Goal: Task Accomplishment & Management: Manage account settings

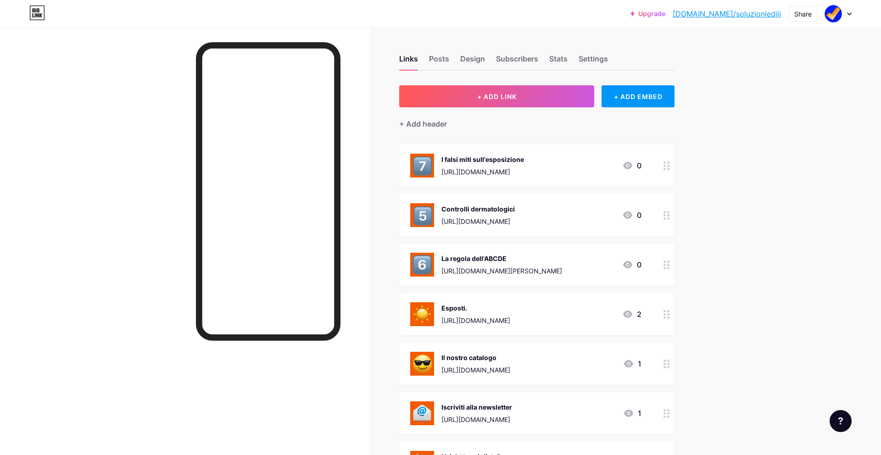
click at [846, 19] on div at bounding box center [838, 14] width 27 height 17
click at [783, 130] on li "Logout" at bounding box center [794, 128] width 114 height 25
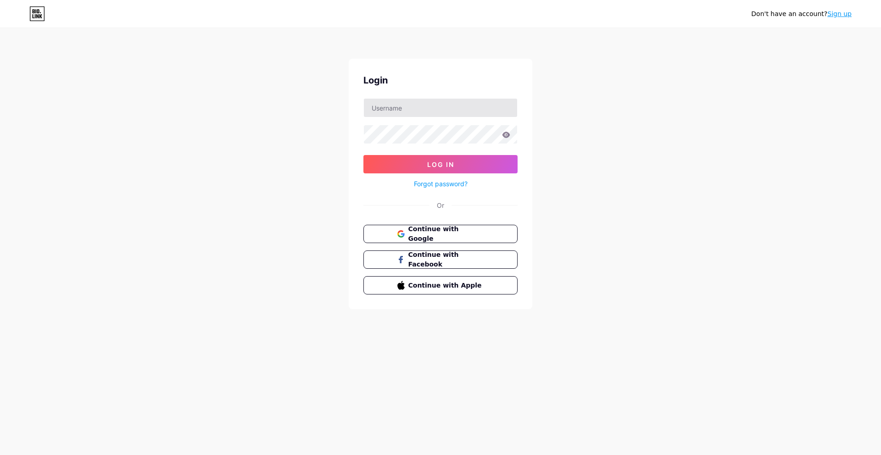
drag, startPoint x: 399, startPoint y: 119, endPoint x: 402, endPoint y: 114, distance: 6.6
click at [399, 118] on form "Log In Forgot password?" at bounding box center [440, 143] width 154 height 91
drag, startPoint x: 404, startPoint y: 109, endPoint x: 407, endPoint y: 112, distance: 4.9
click at [404, 109] on input "text" at bounding box center [440, 108] width 153 height 18
type input "nidasofficial"
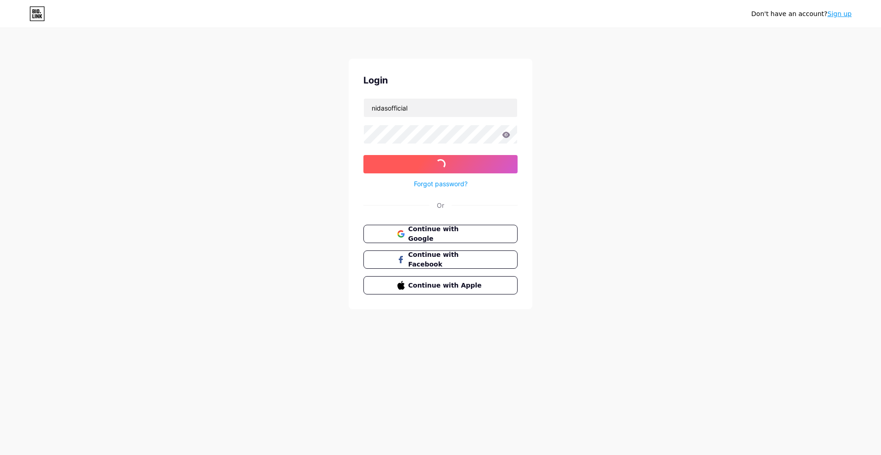
click at [430, 161] on span "Log In" at bounding box center [440, 165] width 27 height 8
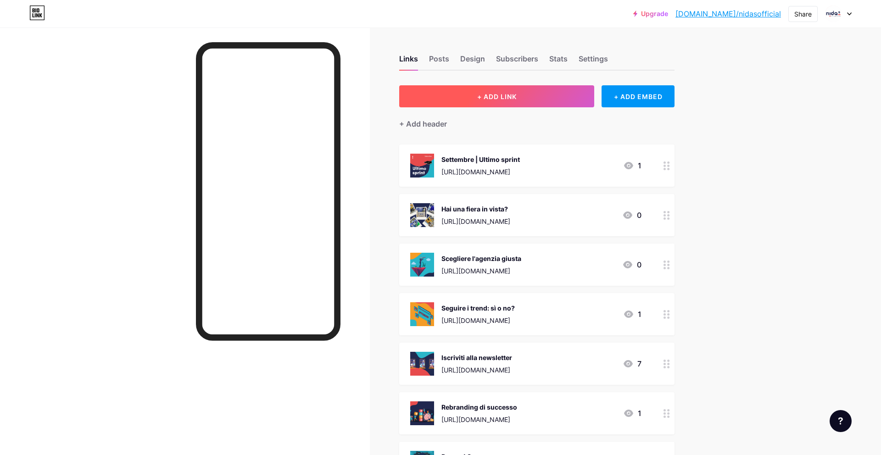
click at [479, 95] on span "+ ADD LINK" at bounding box center [496, 97] width 39 height 8
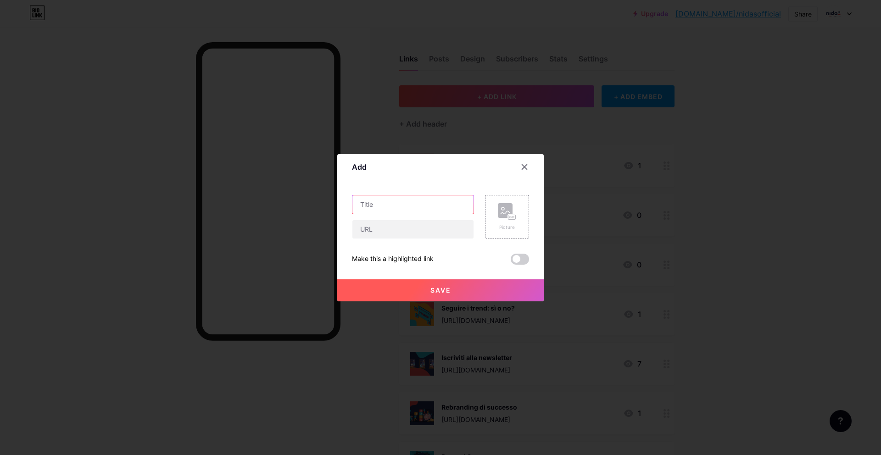
click at [387, 204] on input "text" at bounding box center [412, 204] width 121 height 18
type input "1"
type input "Evento Area Iso"
click at [393, 230] on input "text" at bounding box center [412, 229] width 121 height 18
paste input "[URL][DOMAIN_NAME]"
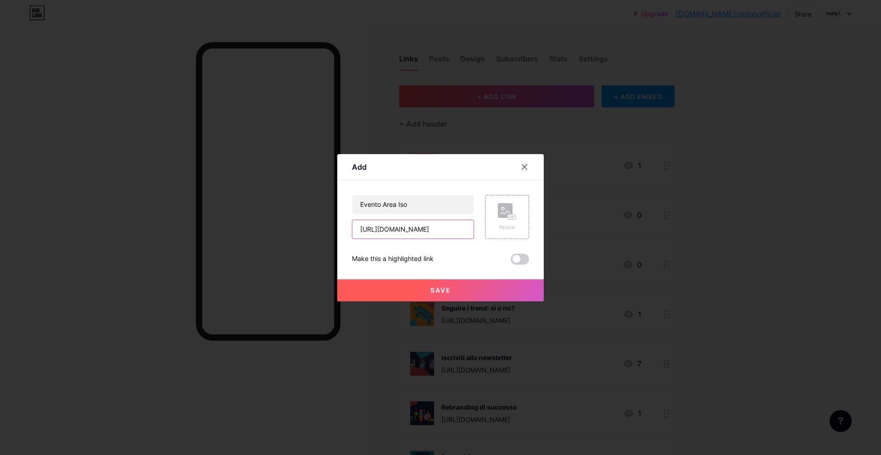
scroll to position [0, 109]
type input "[URL][DOMAIN_NAME]"
click at [507, 217] on icon at bounding box center [507, 211] width 18 height 17
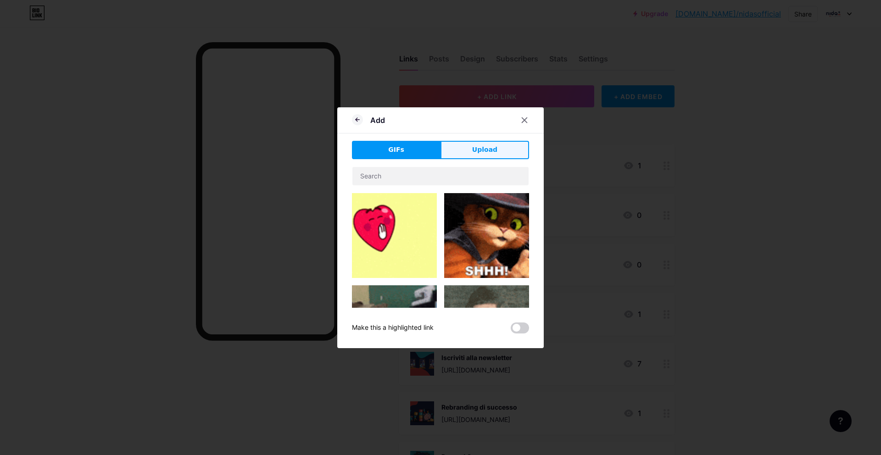
click at [476, 150] on span "Upload" at bounding box center [484, 150] width 25 height 10
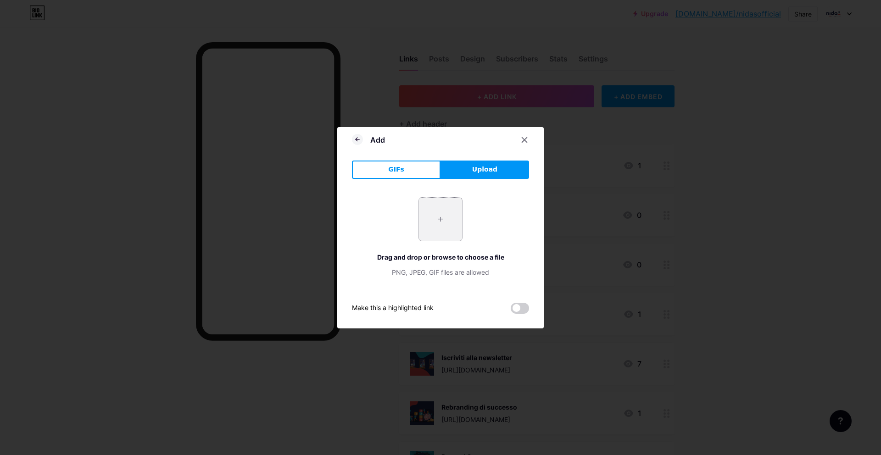
click at [447, 215] on input "file" at bounding box center [440, 219] width 43 height 43
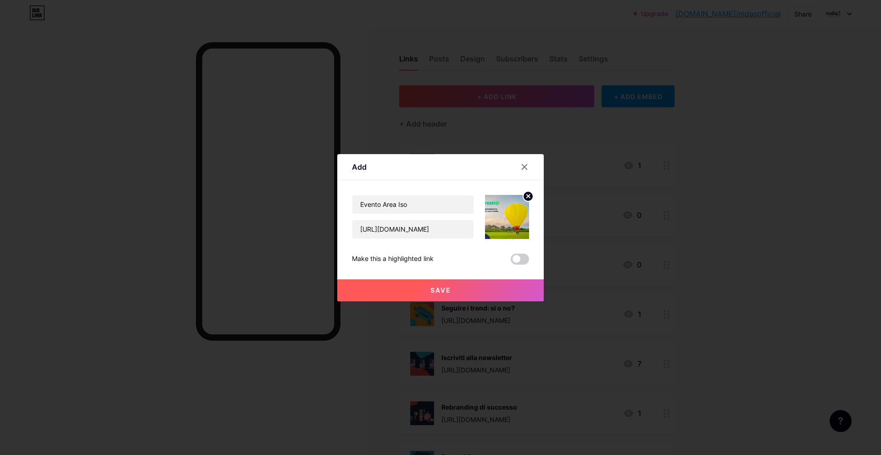
click at [528, 196] on icon at bounding box center [528, 195] width 3 height 3
click at [512, 210] on icon at bounding box center [507, 211] width 18 height 17
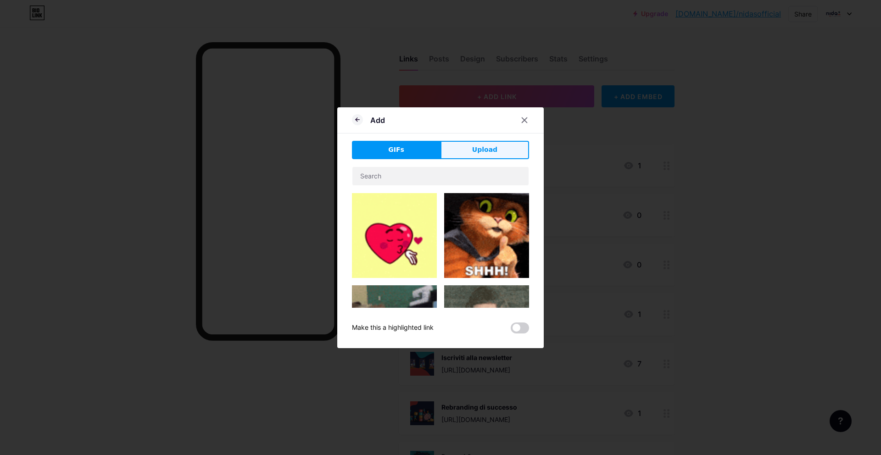
click at [471, 144] on button "Upload" at bounding box center [484, 150] width 89 height 18
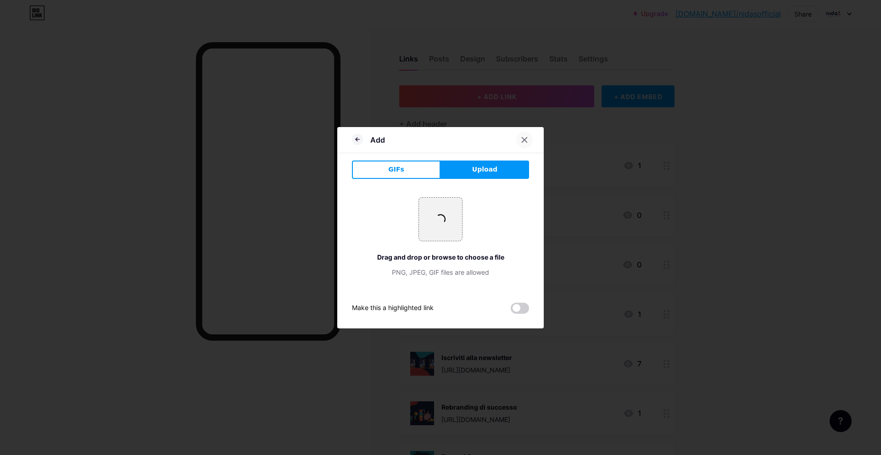
click at [524, 137] on icon at bounding box center [524, 139] width 7 height 7
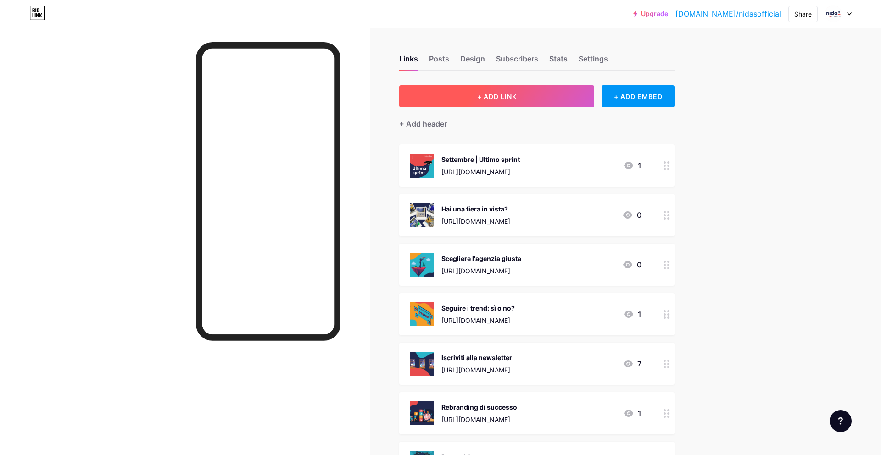
click at [514, 100] on button "+ ADD LINK" at bounding box center [496, 96] width 195 height 22
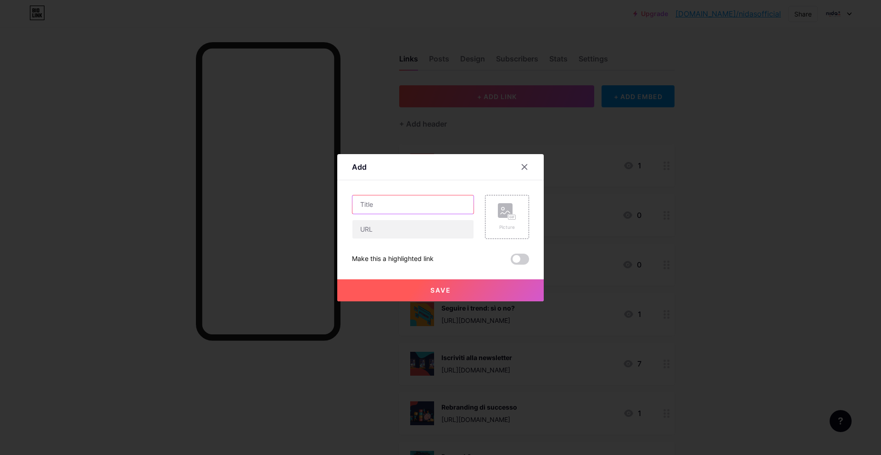
click at [398, 209] on input "text" at bounding box center [412, 204] width 121 height 18
paste input "[URL][DOMAIN_NAME]"
type input "[URL][DOMAIN_NAME]"
click at [418, 233] on input "text" at bounding box center [412, 229] width 121 height 18
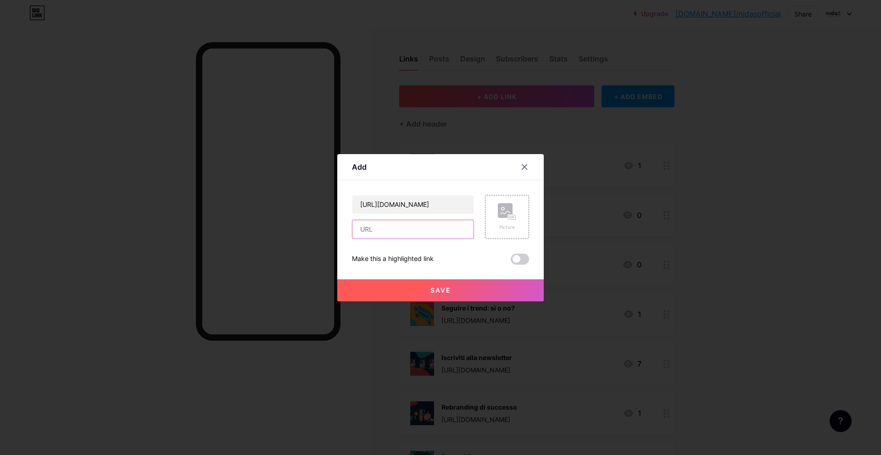
scroll to position [0, 0]
click at [431, 205] on input "[URL][DOMAIN_NAME]" at bounding box center [412, 204] width 121 height 18
click at [415, 225] on input "text" at bounding box center [412, 229] width 121 height 18
paste input "[URL][DOMAIN_NAME]"
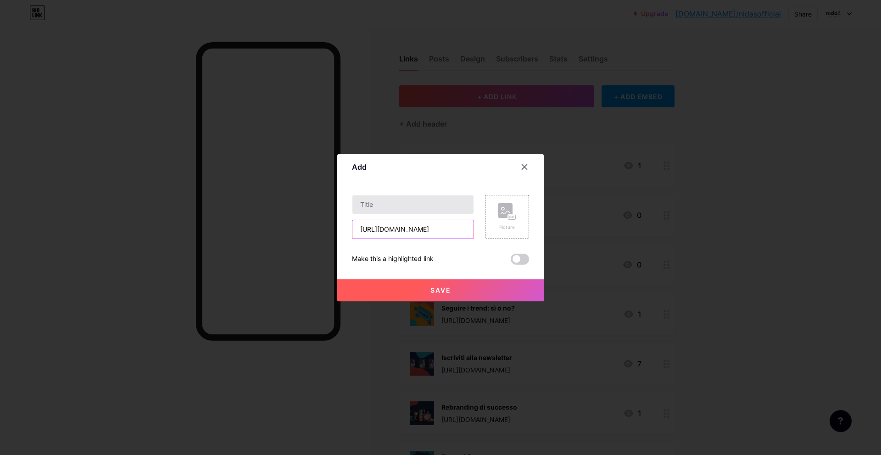
type input "[URL][DOMAIN_NAME]"
click at [402, 200] on input "text" at bounding box center [412, 204] width 121 height 18
type input "Evento Area Iso: guarda la gallery!"
click at [511, 216] on rect at bounding box center [511, 217] width 7 height 5
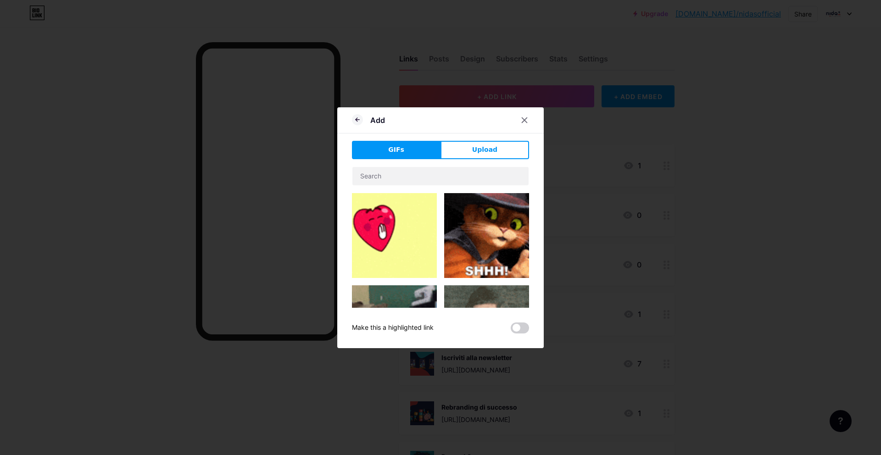
drag, startPoint x: 481, startPoint y: 150, endPoint x: 347, endPoint y: 176, distance: 136.5
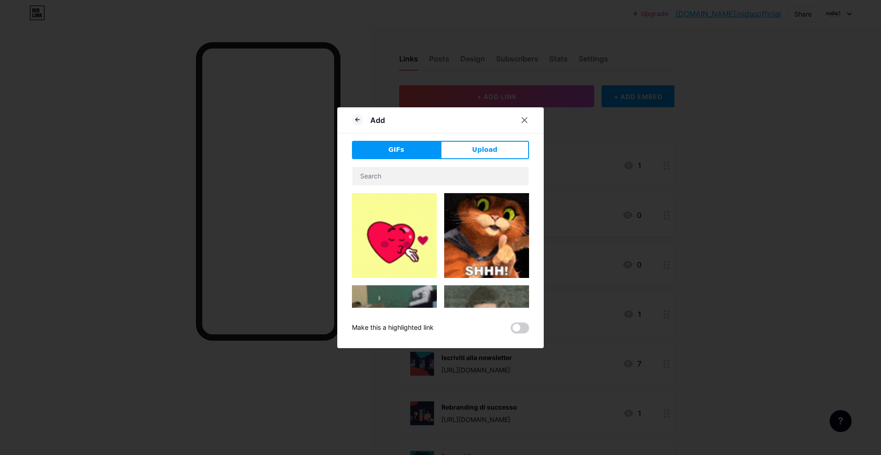
click at [481, 150] on span "Upload" at bounding box center [484, 150] width 25 height 10
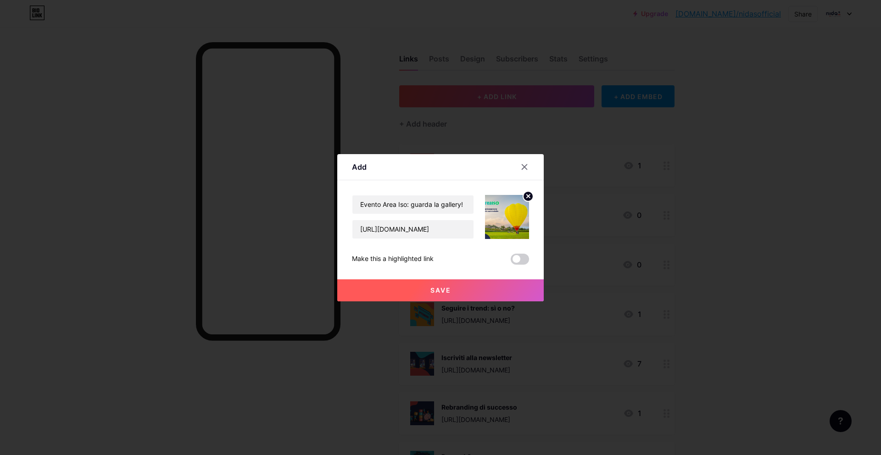
click at [519, 257] on span at bounding box center [519, 259] width 18 height 11
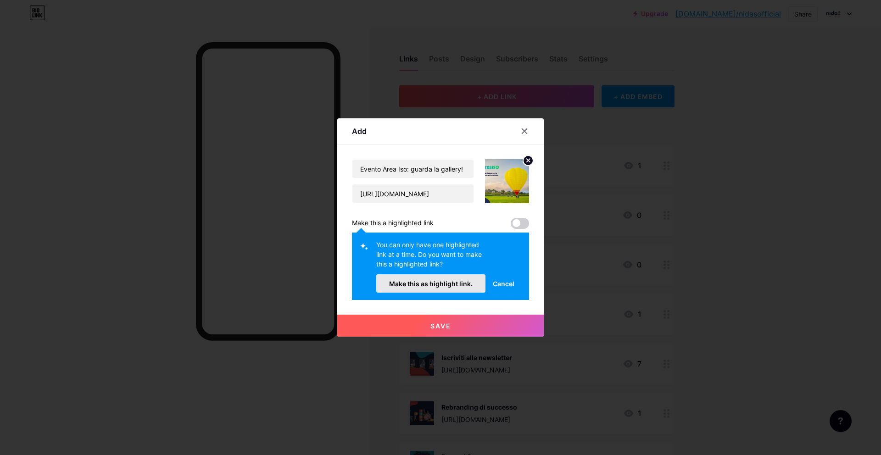
click at [453, 287] on span "Make this as highlight link." at bounding box center [430, 284] width 83 height 8
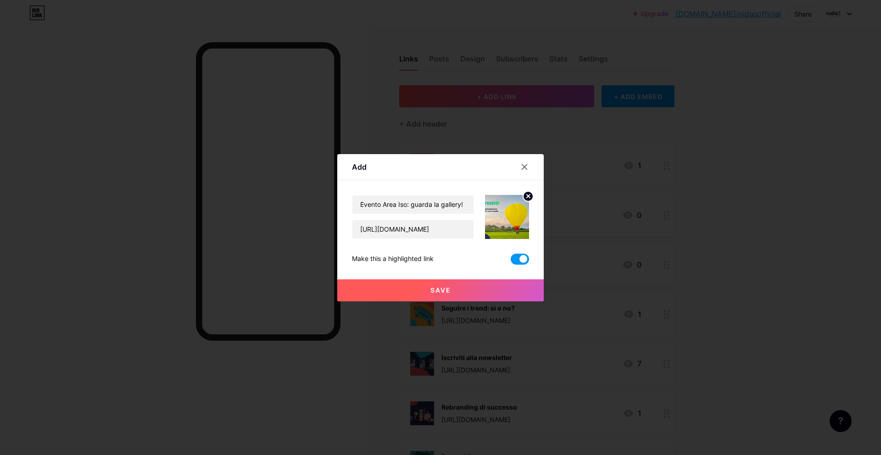
click at [452, 291] on button "Save" at bounding box center [440, 290] width 206 height 22
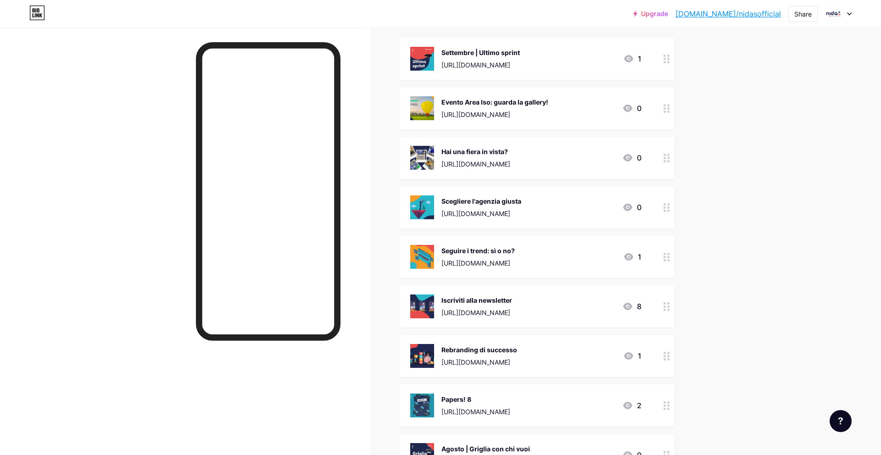
scroll to position [139, 0]
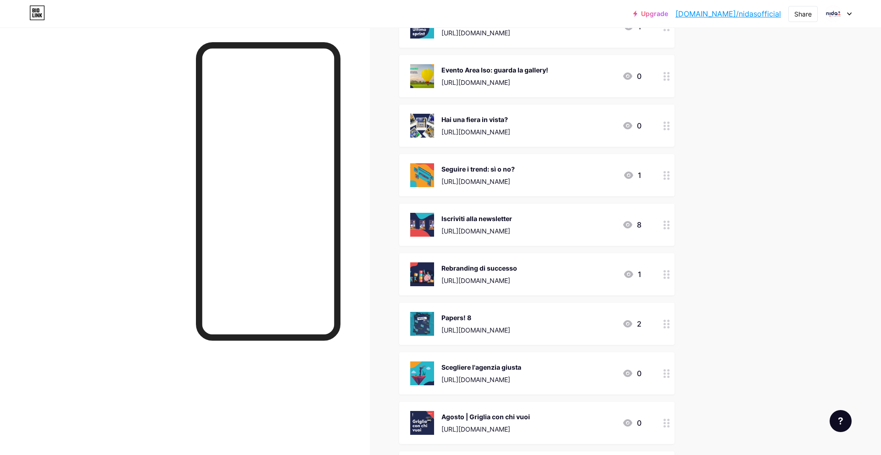
click at [515, 169] on div "Seguire i trend: sì o no?" at bounding box center [477, 169] width 73 height 10
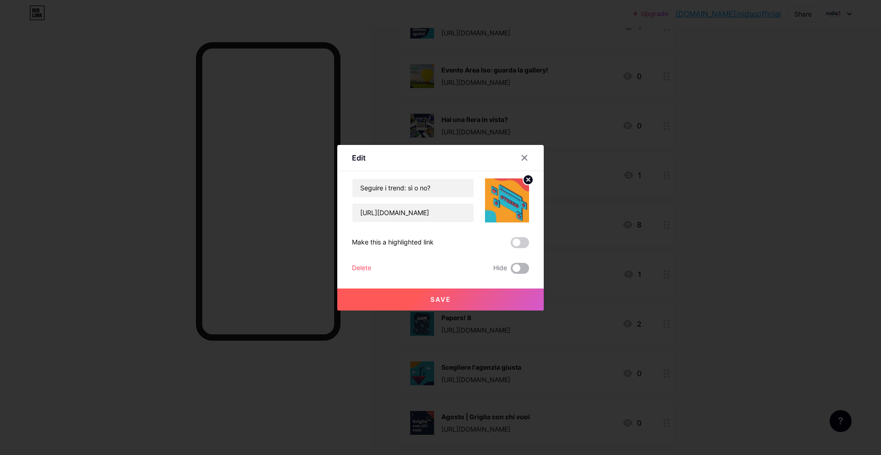
click at [514, 266] on span at bounding box center [519, 268] width 18 height 11
click at [510, 271] on input "checkbox" at bounding box center [510, 271] width 0 height 0
click at [488, 307] on button "Save" at bounding box center [440, 299] width 206 height 22
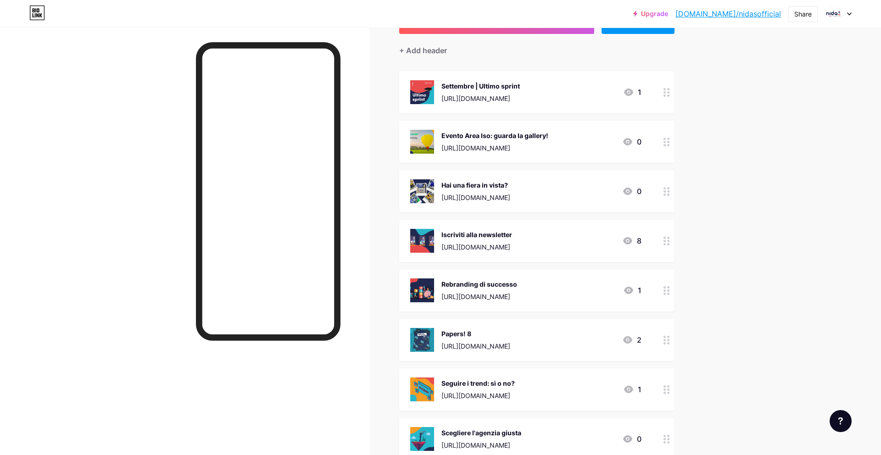
scroll to position [65, 0]
